Goal: Obtain resource: Obtain resource

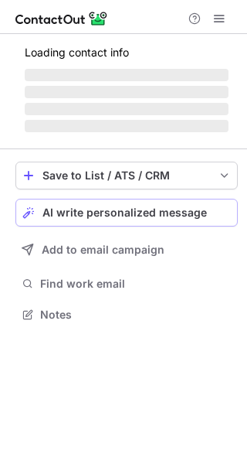
scroll to position [324, 247]
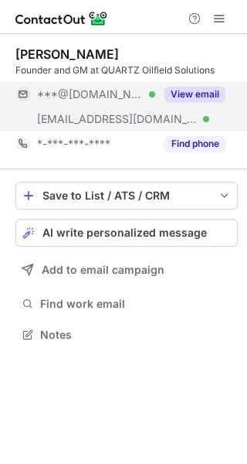
click at [206, 92] on button "View email" at bounding box center [195, 94] width 61 height 15
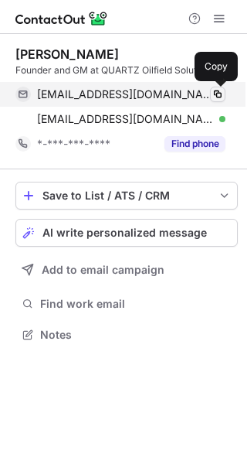
click at [217, 96] on span at bounding box center [218, 94] width 12 height 12
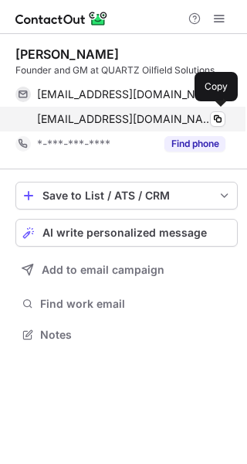
scroll to position [324, 247]
click at [221, 116] on span at bounding box center [218, 119] width 12 height 12
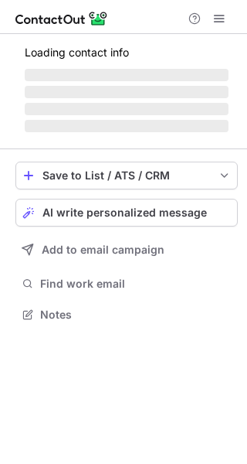
scroll to position [324, 247]
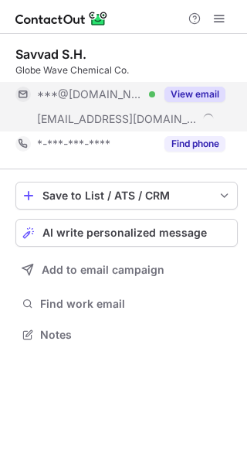
click at [189, 94] on button "View email" at bounding box center [195, 94] width 61 height 15
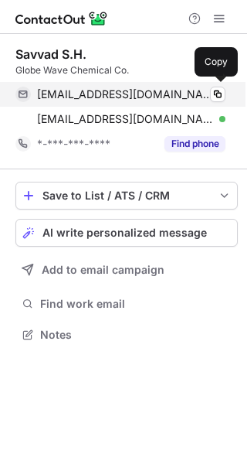
scroll to position [324, 247]
click at [219, 97] on span at bounding box center [218, 94] width 12 height 12
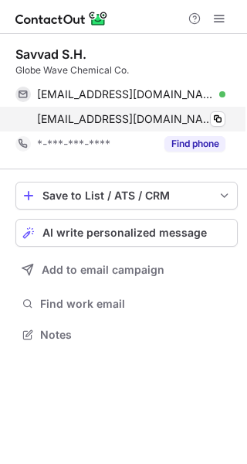
scroll to position [324, 247]
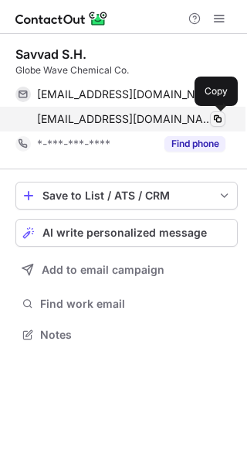
click at [220, 119] on span at bounding box center [218, 119] width 12 height 12
